Goal: Task Accomplishment & Management: Use online tool/utility

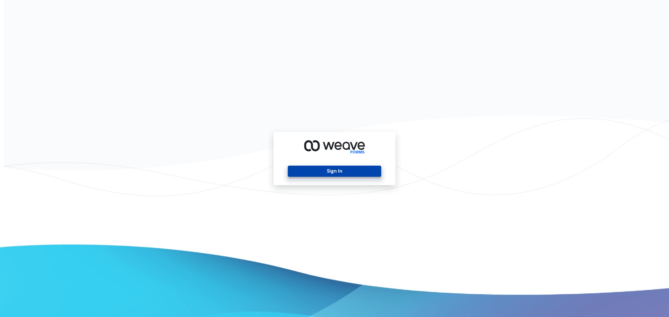
click at [342, 171] on button "Sign In" at bounding box center [334, 171] width 93 height 11
